Goal: Task Accomplishment & Management: Manage account settings

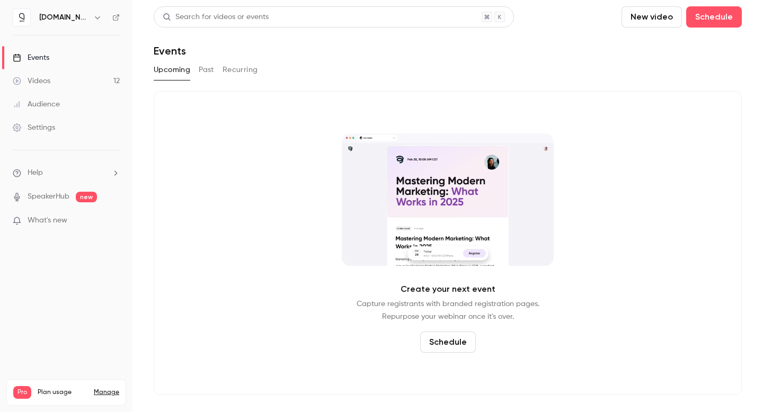
click at [67, 81] on link "Videos 12" at bounding box center [66, 80] width 132 height 23
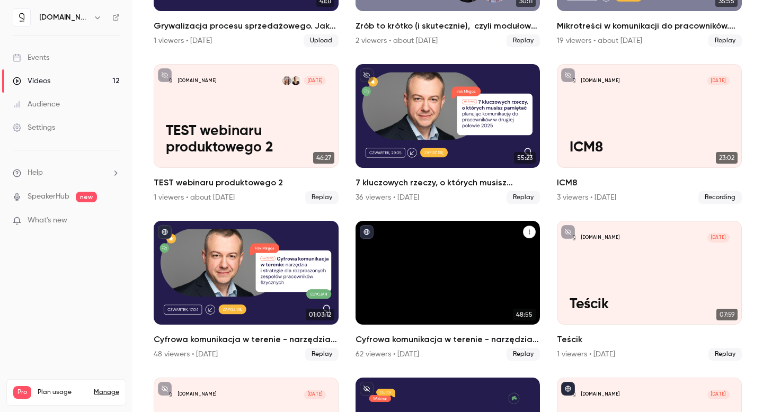
scroll to position [191, 0]
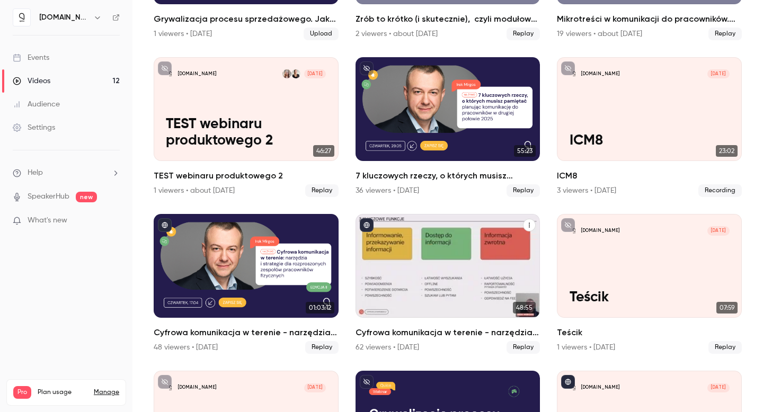
click at [403, 329] on h2 "Cyfrowa komunikacja w terenie - narzędzia i strategie dla rozproszonych zespołó…" at bounding box center [448, 332] width 185 height 13
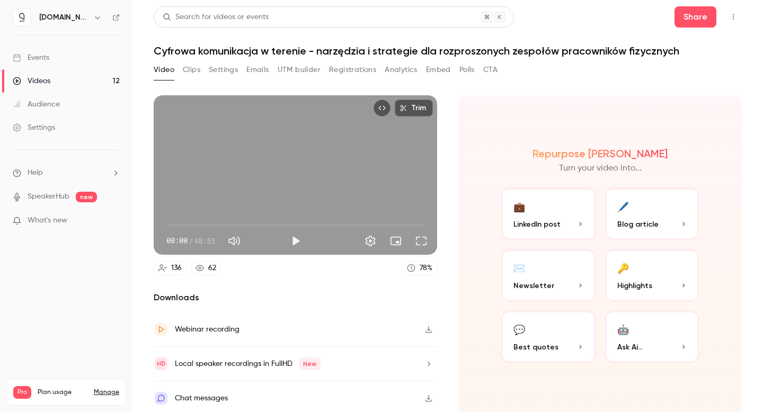
scroll to position [1, 0]
click at [397, 70] on button "Analytics" at bounding box center [401, 69] width 33 height 17
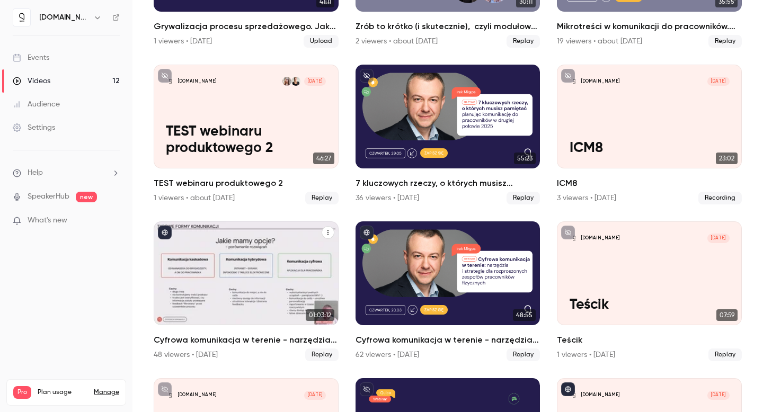
scroll to position [237, 0]
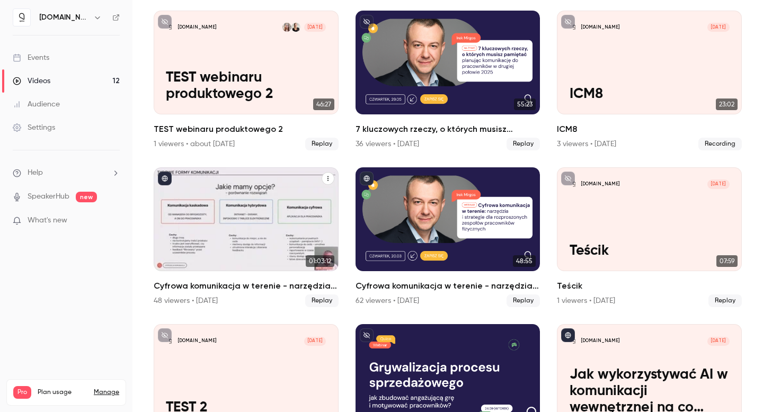
click at [276, 284] on h2 "Cyfrowa komunikacja w terenie - narzędzia i strategie dla rozproszonych zespołó…" at bounding box center [246, 286] width 185 height 13
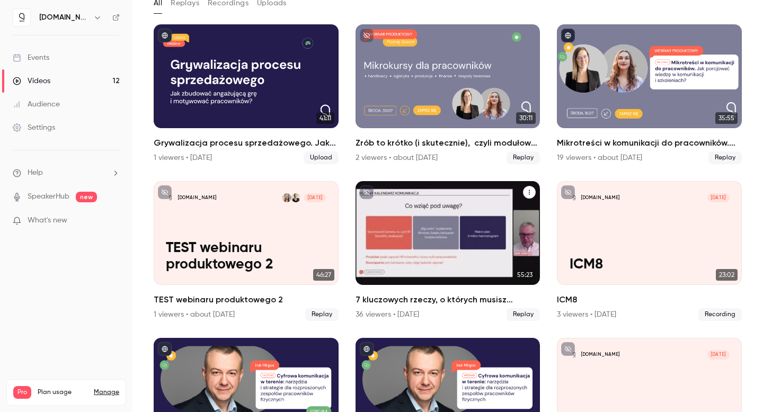
scroll to position [121, 0]
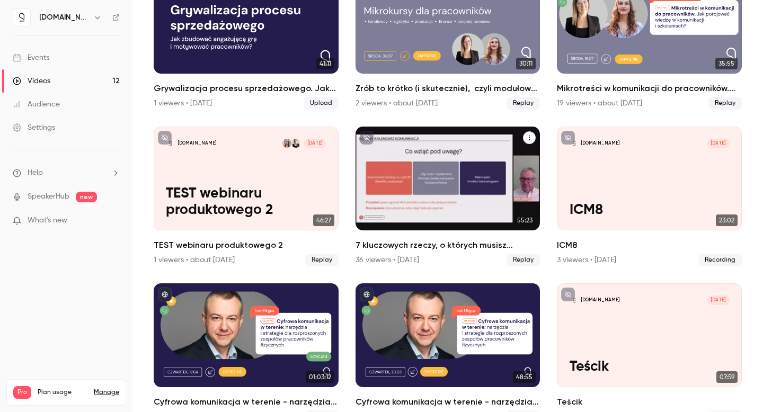
click at [458, 239] on h2 "7 kluczowych rzeczy, o których musisz pamiętać planując komunikację do pracowni…" at bounding box center [448, 245] width 185 height 13
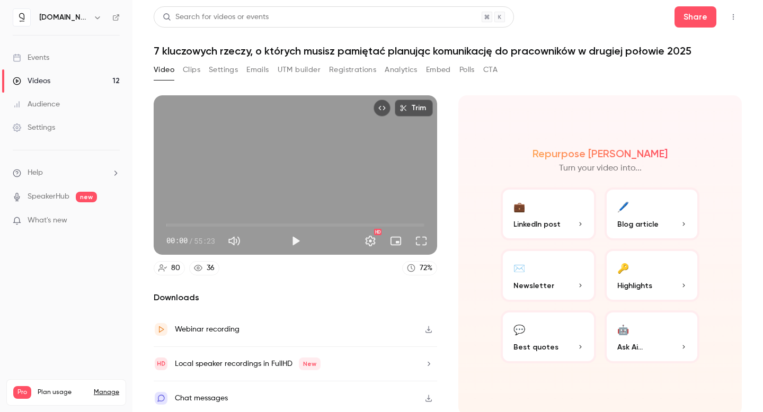
click at [349, 67] on button "Registrations" at bounding box center [352, 69] width 47 height 17
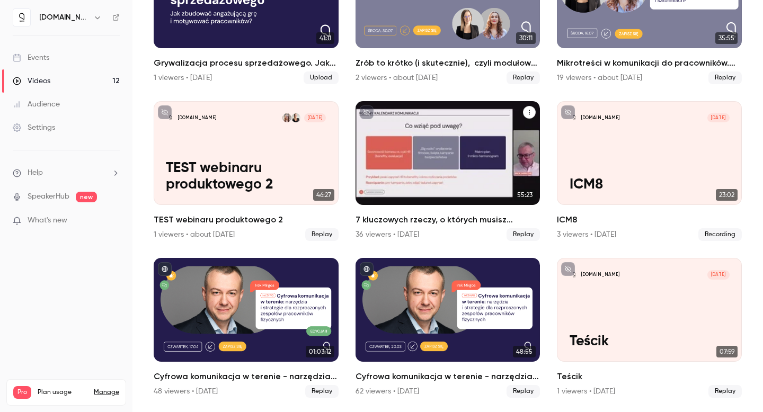
scroll to position [197, 0]
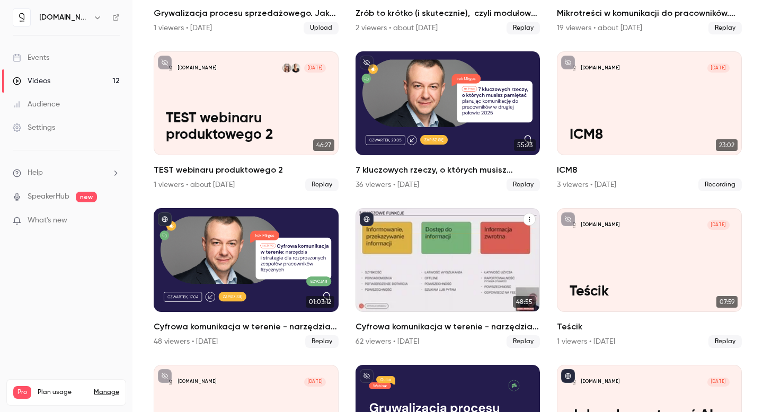
click at [405, 324] on h2 "Cyfrowa komunikacja w terenie - narzędzia i strategie dla rozproszonych zespołó…" at bounding box center [448, 327] width 185 height 13
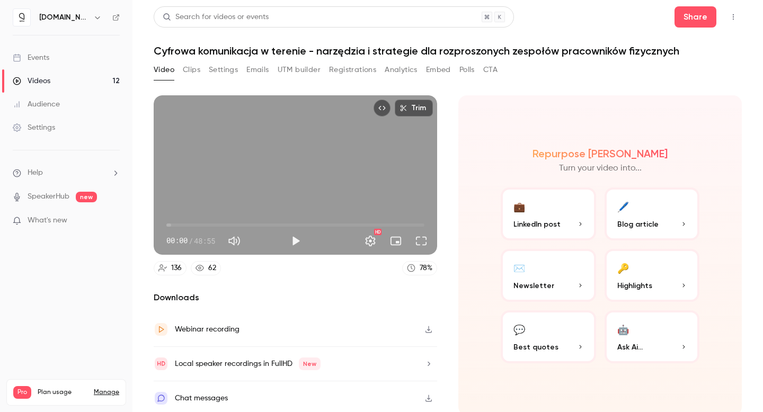
click at [553, 82] on section "Video Clips Settings Emails UTM builder Registrations Analytics Embed Polls CTA…" at bounding box center [448, 233] width 588 height 344
click at [117, 15] on icon at bounding box center [115, 17] width 7 height 7
click at [372, 67] on button "Registrations" at bounding box center [352, 69] width 47 height 17
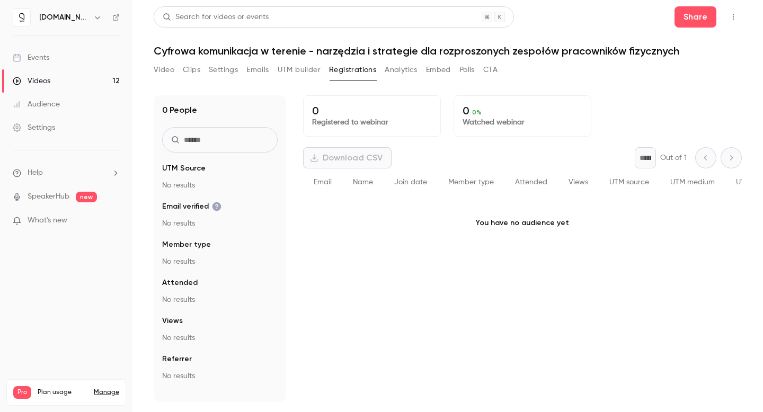
drag, startPoint x: 404, startPoint y: 70, endPoint x: 290, endPoint y: 70, distance: 114.5
click at [404, 70] on button "Analytics" at bounding box center [401, 69] width 33 height 17
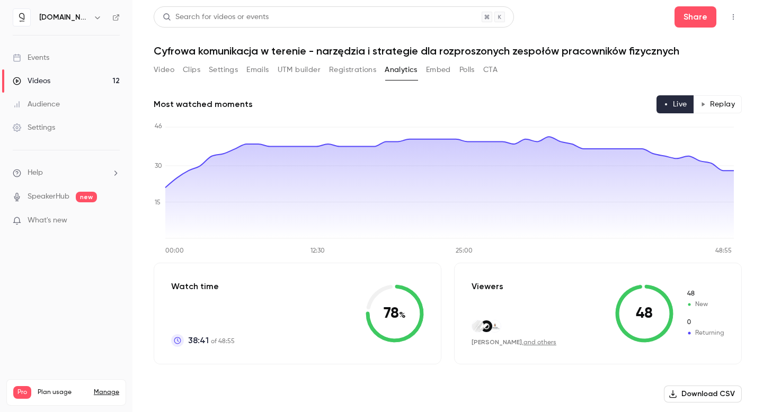
click at [223, 70] on button "Settings" at bounding box center [223, 69] width 29 height 17
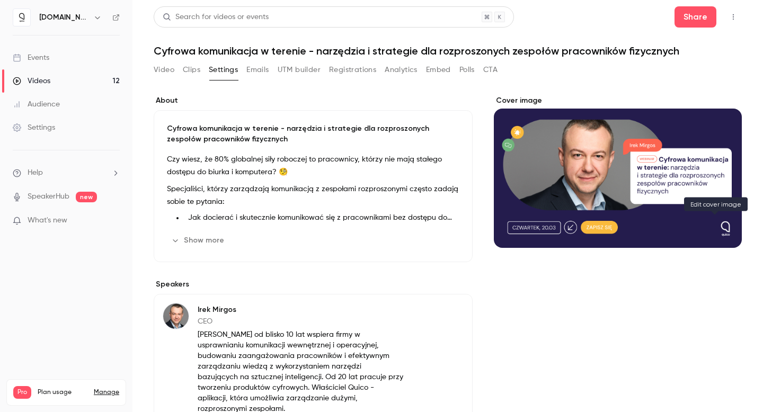
click at [719, 225] on icon "Cover image" at bounding box center [723, 229] width 12 height 8
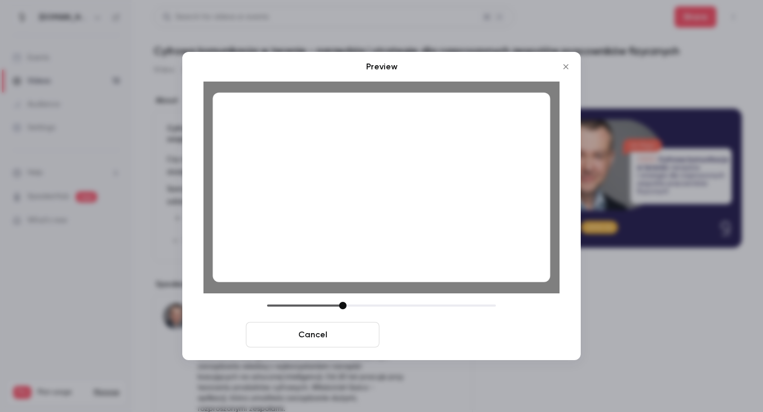
click at [457, 335] on button "Save cover" at bounding box center [451, 334] width 134 height 25
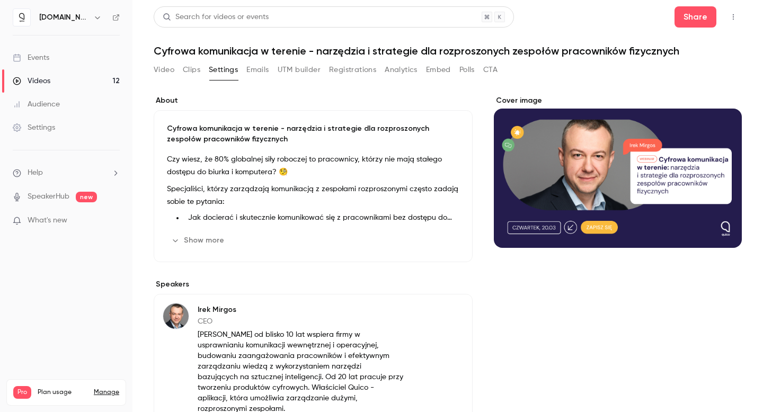
click at [457, 335] on div "[PERSON_NAME] CEO [PERSON_NAME] od blisko 10 lat wspiera firmy w usprawnianiu k…" at bounding box center [313, 358] width 319 height 129
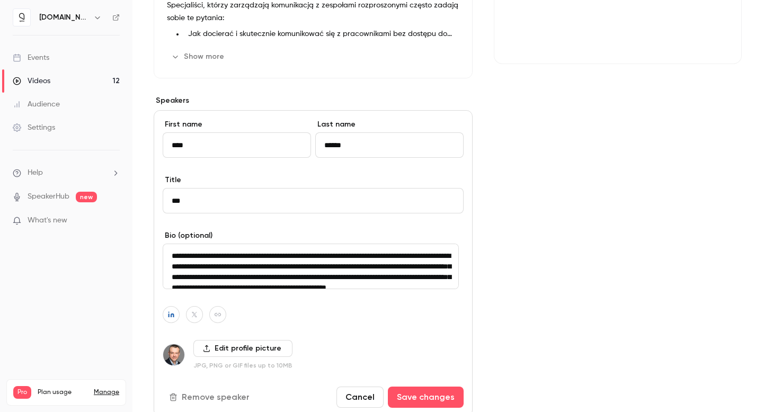
scroll to position [32, 0]
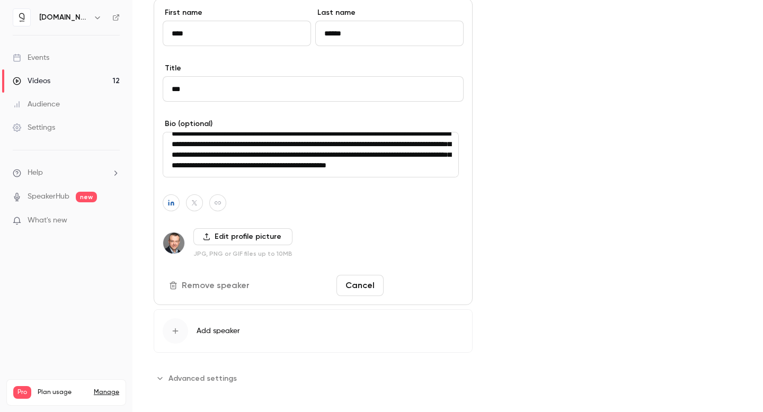
click at [413, 285] on button "Save changes" at bounding box center [426, 285] width 76 height 21
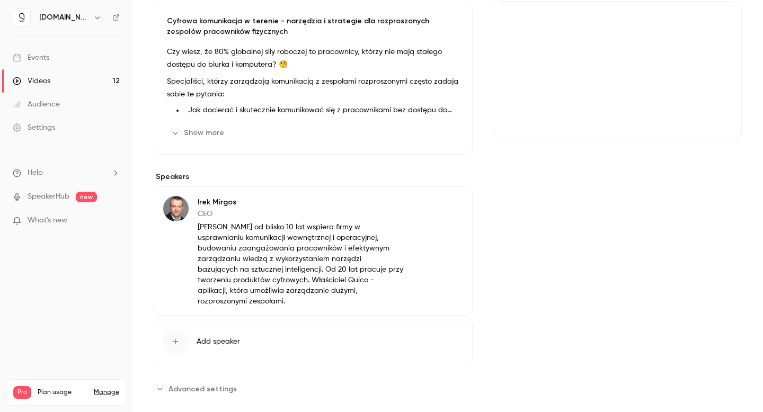
scroll to position [0, 0]
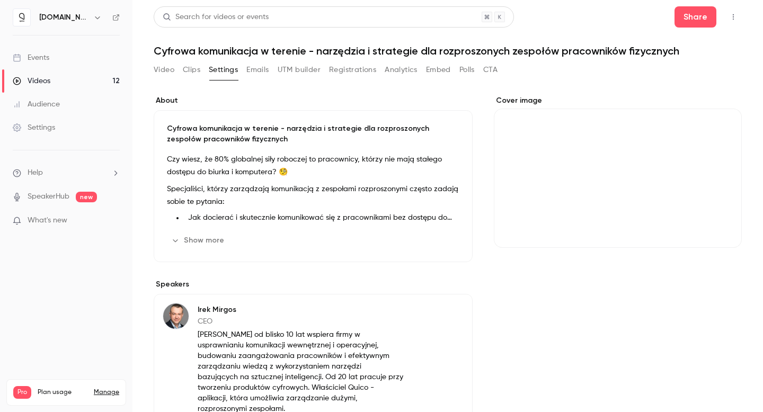
click at [78, 83] on link "Videos 12" at bounding box center [66, 80] width 132 height 23
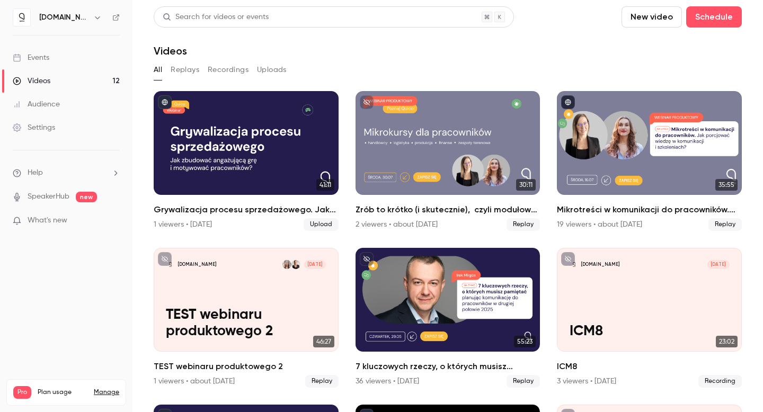
click at [116, 17] on icon at bounding box center [116, 17] width 6 height 6
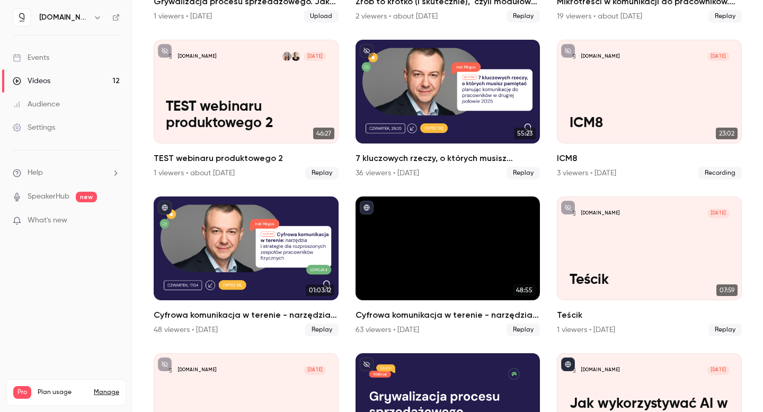
scroll to position [263, 0]
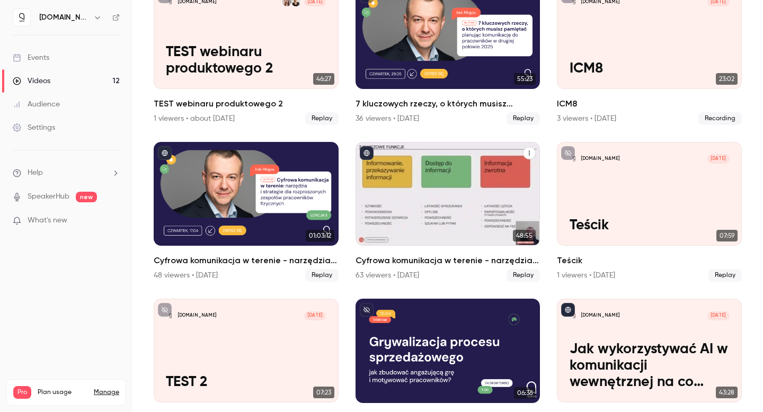
click at [439, 255] on h2 "Cyfrowa komunikacja w terenie - narzędzia i strategie dla rozproszonych zespołó…" at bounding box center [448, 260] width 185 height 13
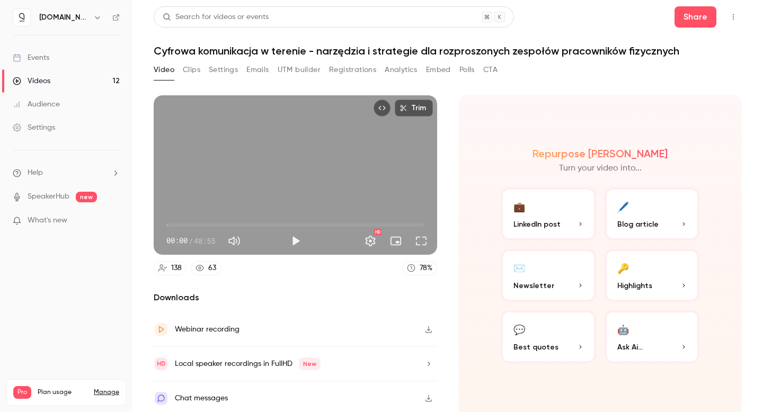
click at [222, 70] on button "Settings" at bounding box center [223, 69] width 29 height 17
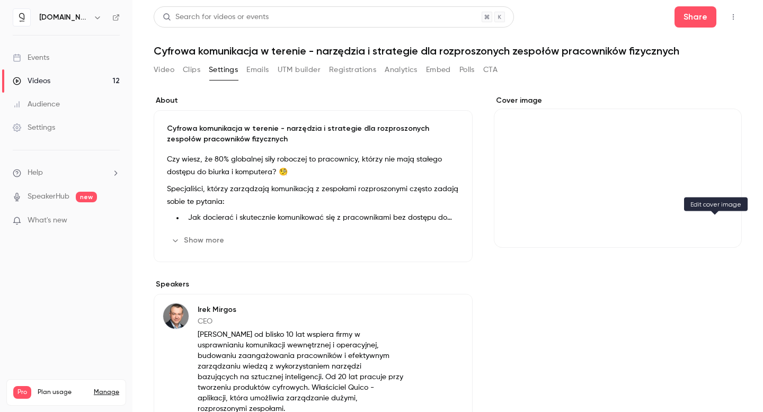
click at [719, 227] on icon "Cover image" at bounding box center [723, 229] width 12 height 8
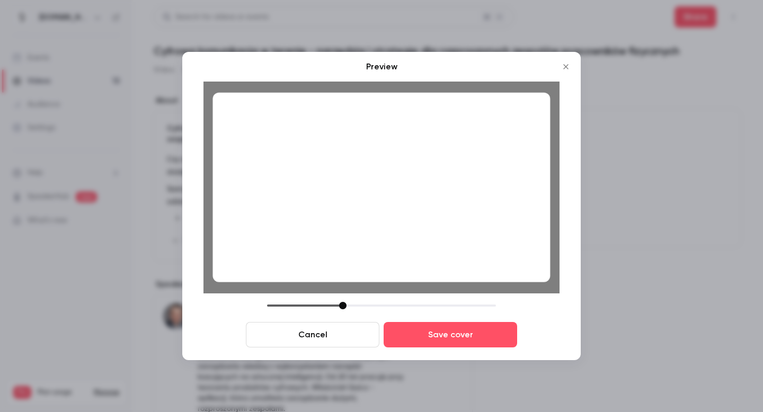
drag, startPoint x: 474, startPoint y: 192, endPoint x: 464, endPoint y: 191, distance: 10.1
click at [464, 191] on div at bounding box center [382, 188] width 338 height 190
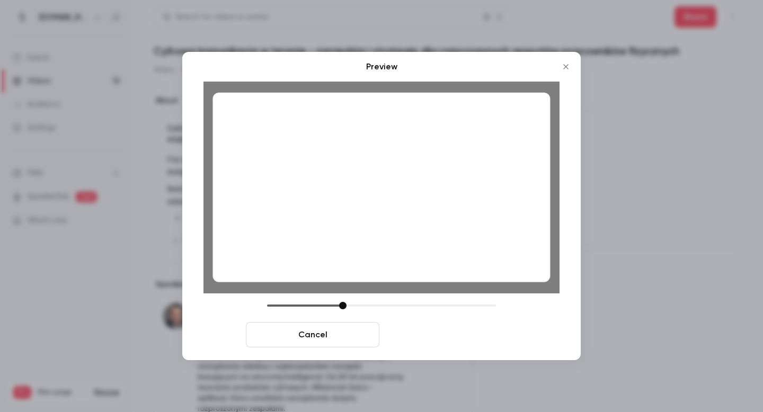
click at [491, 330] on button "Save cover" at bounding box center [451, 334] width 134 height 25
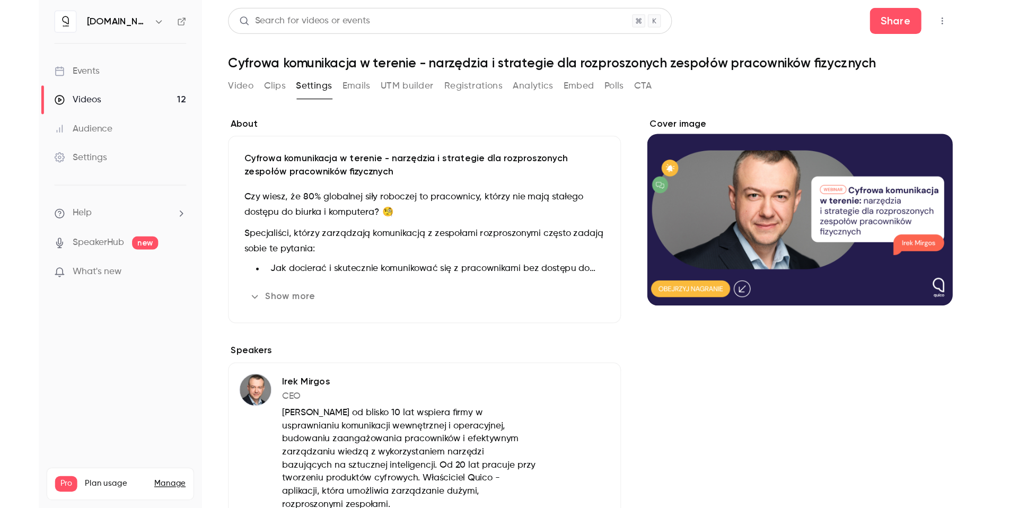
scroll to position [108, 0]
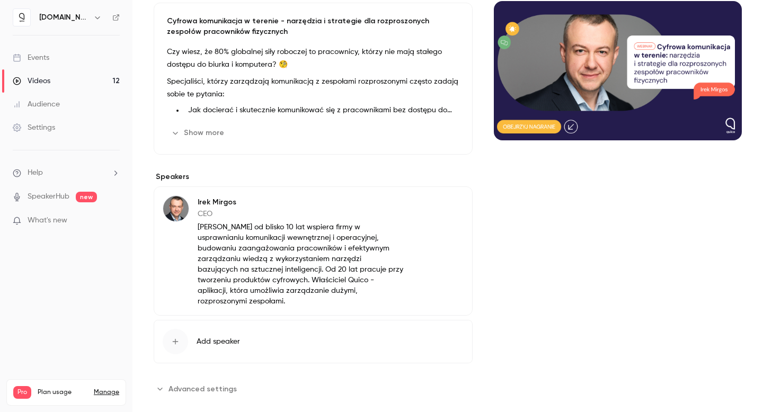
click at [567, 266] on div "Cover image" at bounding box center [618, 193] width 248 height 410
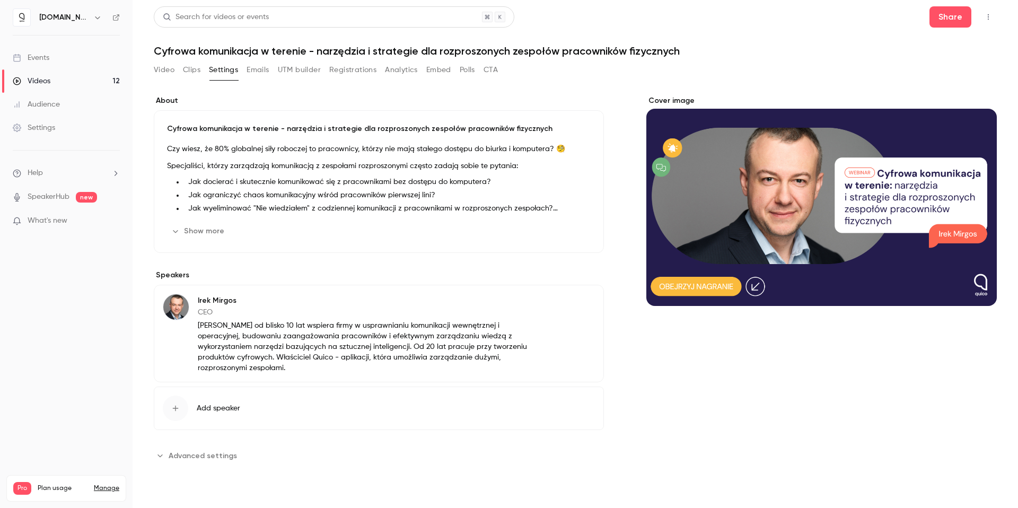
scroll to position [0, 0]
